Goal: Task Accomplishment & Management: Manage account settings

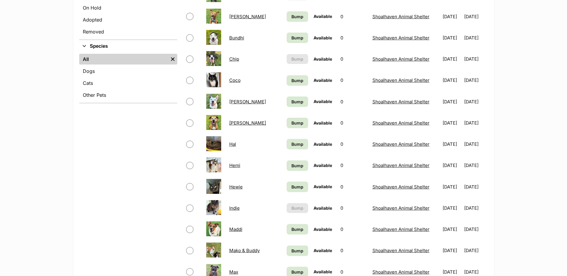
scroll to position [299, 0]
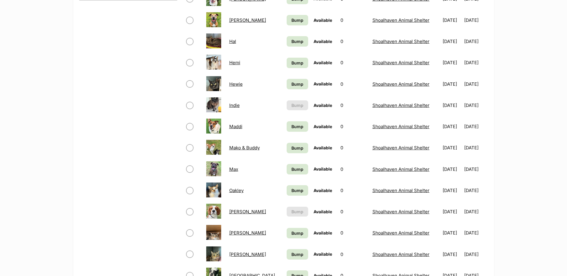
click at [235, 212] on link "[PERSON_NAME]" at bounding box center [247, 212] width 37 height 6
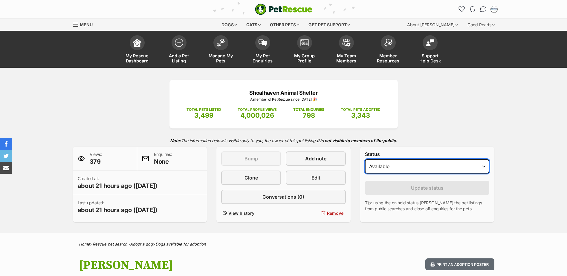
click at [390, 165] on select "Draft Available On hold Adopted" at bounding box center [427, 166] width 125 height 14
select select "on_hold"
click at [365, 159] on select "Draft Available On hold Adopted" at bounding box center [427, 166] width 125 height 14
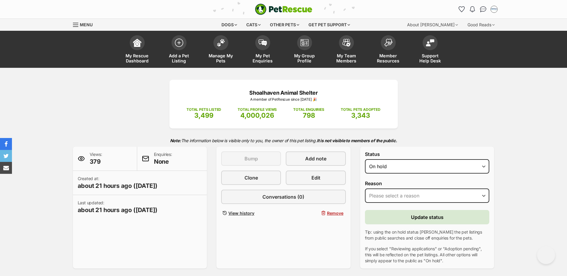
click at [391, 186] on label "Reason" at bounding box center [427, 183] width 125 height 5
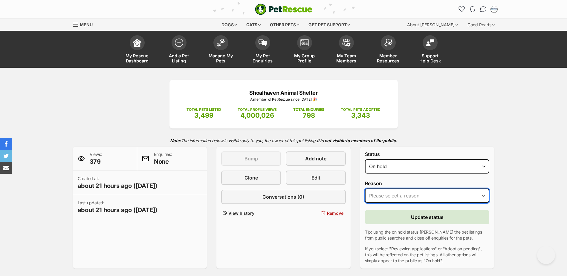
click at [391, 189] on select "Please select a reason Medical reasons Reviewing applications Adoption pending …" at bounding box center [427, 196] width 125 height 14
click at [391, 198] on select "Please select a reason Medical reasons Reviewing applications Adoption pending …" at bounding box center [427, 196] width 125 height 14
select select "adoption_pending"
click at [365, 189] on select "Please select a reason Medical reasons Reviewing applications Adoption pending …" at bounding box center [427, 196] width 125 height 14
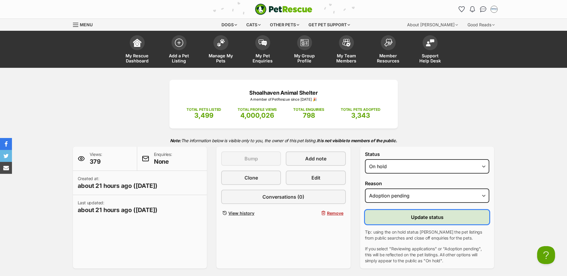
click at [385, 216] on button "Update status" at bounding box center [427, 217] width 125 height 14
